Goal: Use online tool/utility: Use online tool/utility

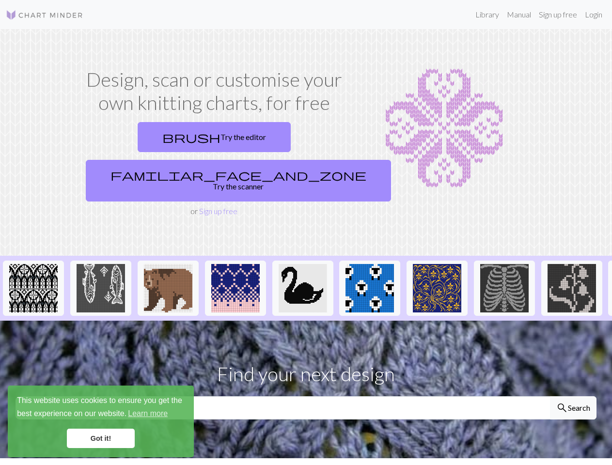
click at [101, 421] on div "This website uses cookies to ensure you get the best experience on our website.…" at bounding box center [101, 422] width 186 height 72
click at [33, 264] on img at bounding box center [33, 288] width 48 height 48
click at [101, 264] on img at bounding box center [101, 288] width 48 height 48
click at [168, 264] on img at bounding box center [168, 288] width 48 height 48
click at [235, 264] on img at bounding box center [235, 288] width 48 height 48
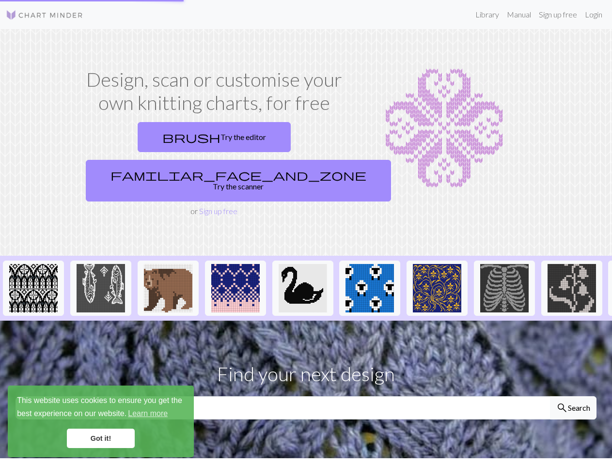
click at [303, 264] on img at bounding box center [302, 288] width 48 height 48
click at [370, 264] on img at bounding box center [369, 288] width 48 height 48
click at [437, 264] on img at bounding box center [437, 288] width 48 height 48
click at [504, 264] on img at bounding box center [504, 288] width 48 height 48
click at [572, 264] on img at bounding box center [571, 288] width 48 height 48
